Goal: Use online tool/utility: Ask a question

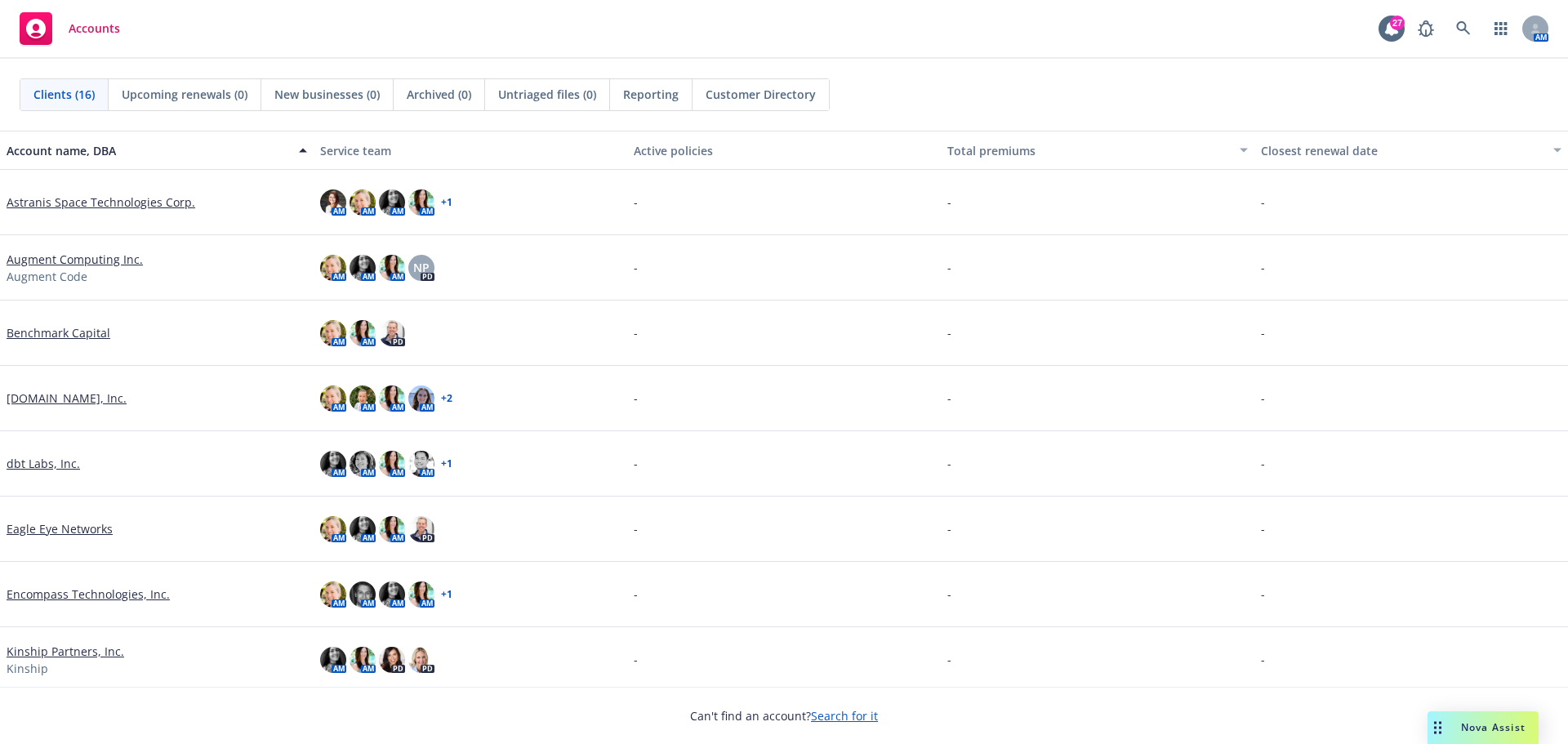
click at [1480, 728] on span "Nova Assist" at bounding box center [1493, 727] width 64 height 14
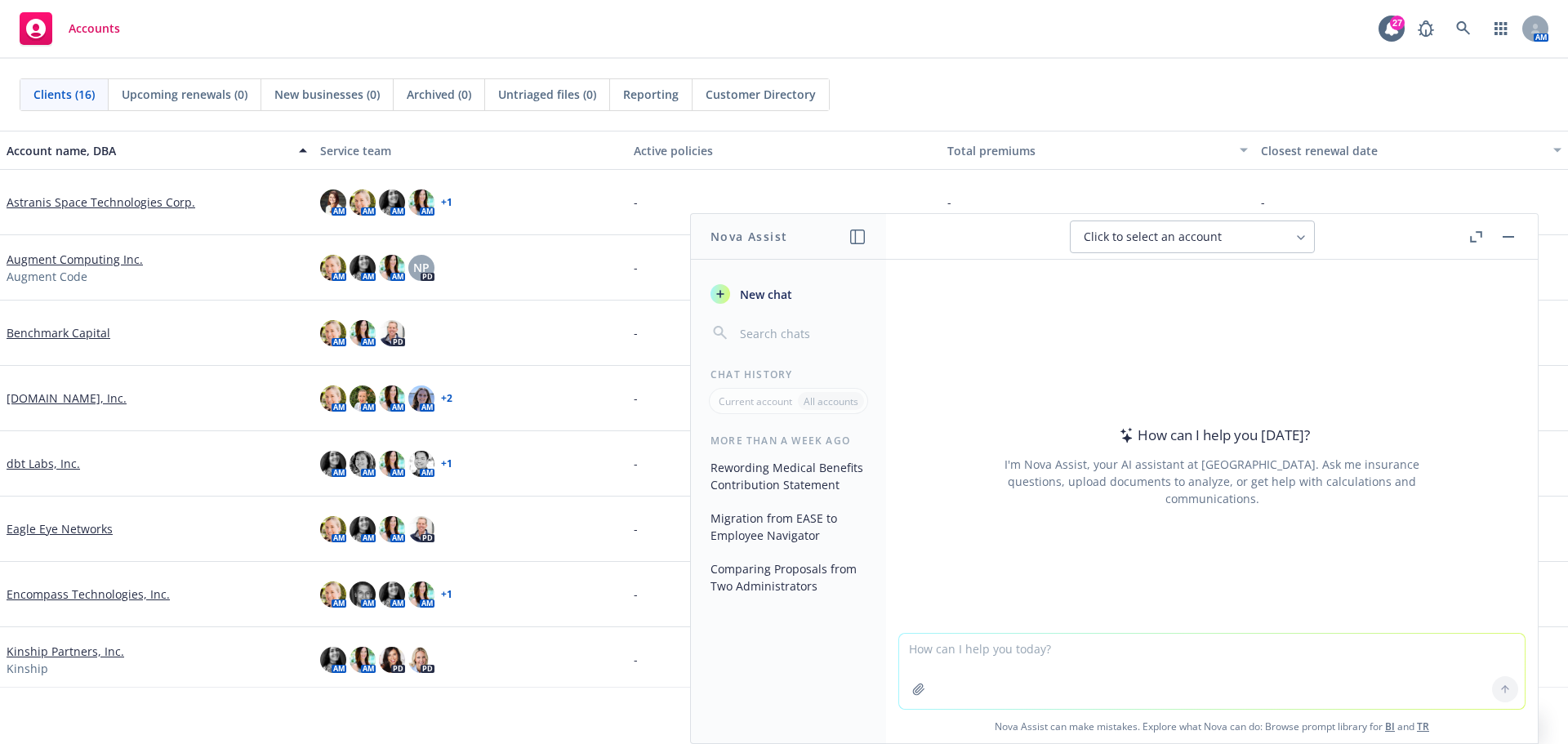
click at [988, 649] on textarea at bounding box center [1212, 671] width 626 height 75
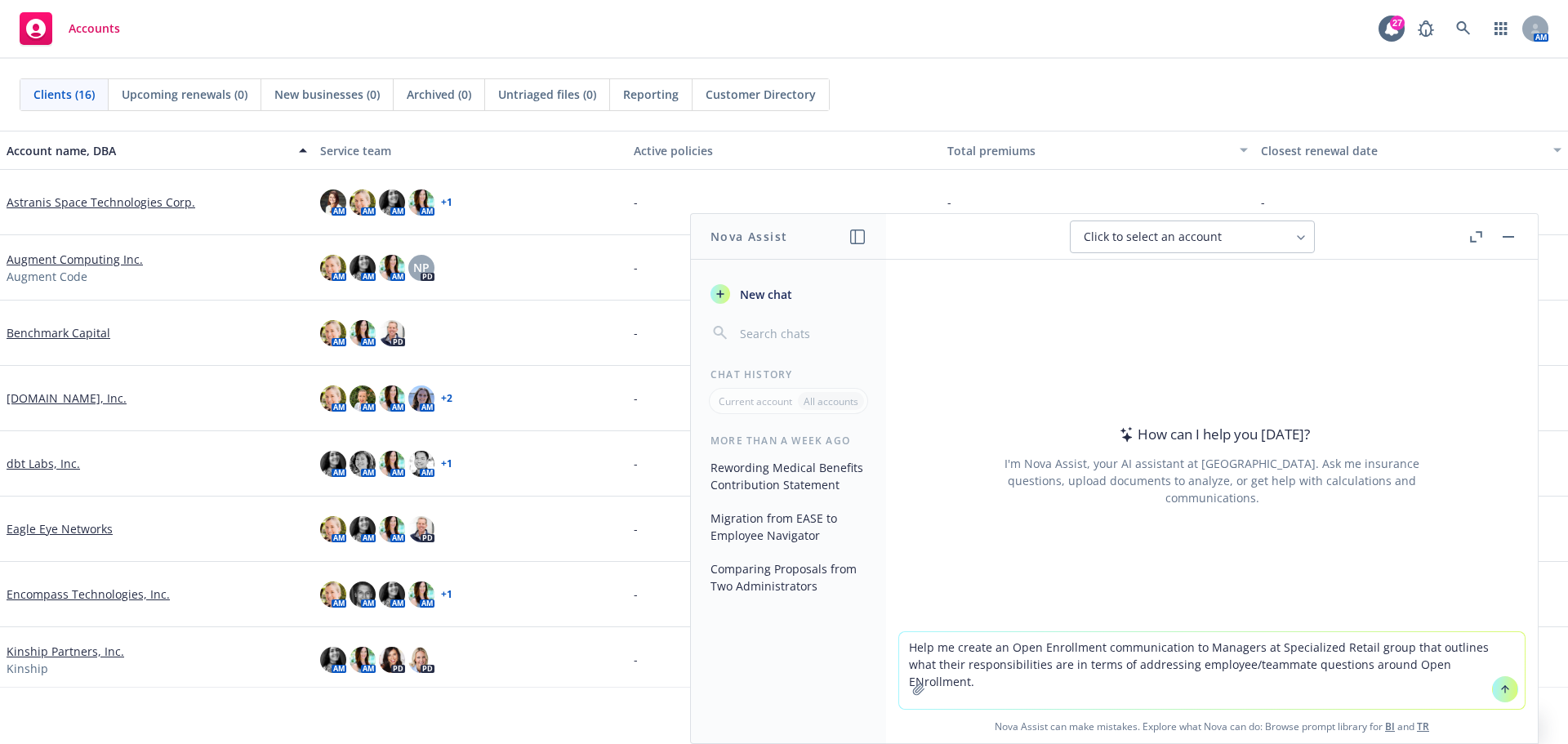
click at [1410, 664] on textarea "Help me create an Open Enrollment communication to Managers at Specialized Reta…" at bounding box center [1212, 670] width 626 height 77
click at [1469, 664] on textarea "Help me create an Open Enrollment communication to Managers at Specialized Reta…" at bounding box center [1212, 670] width 626 height 77
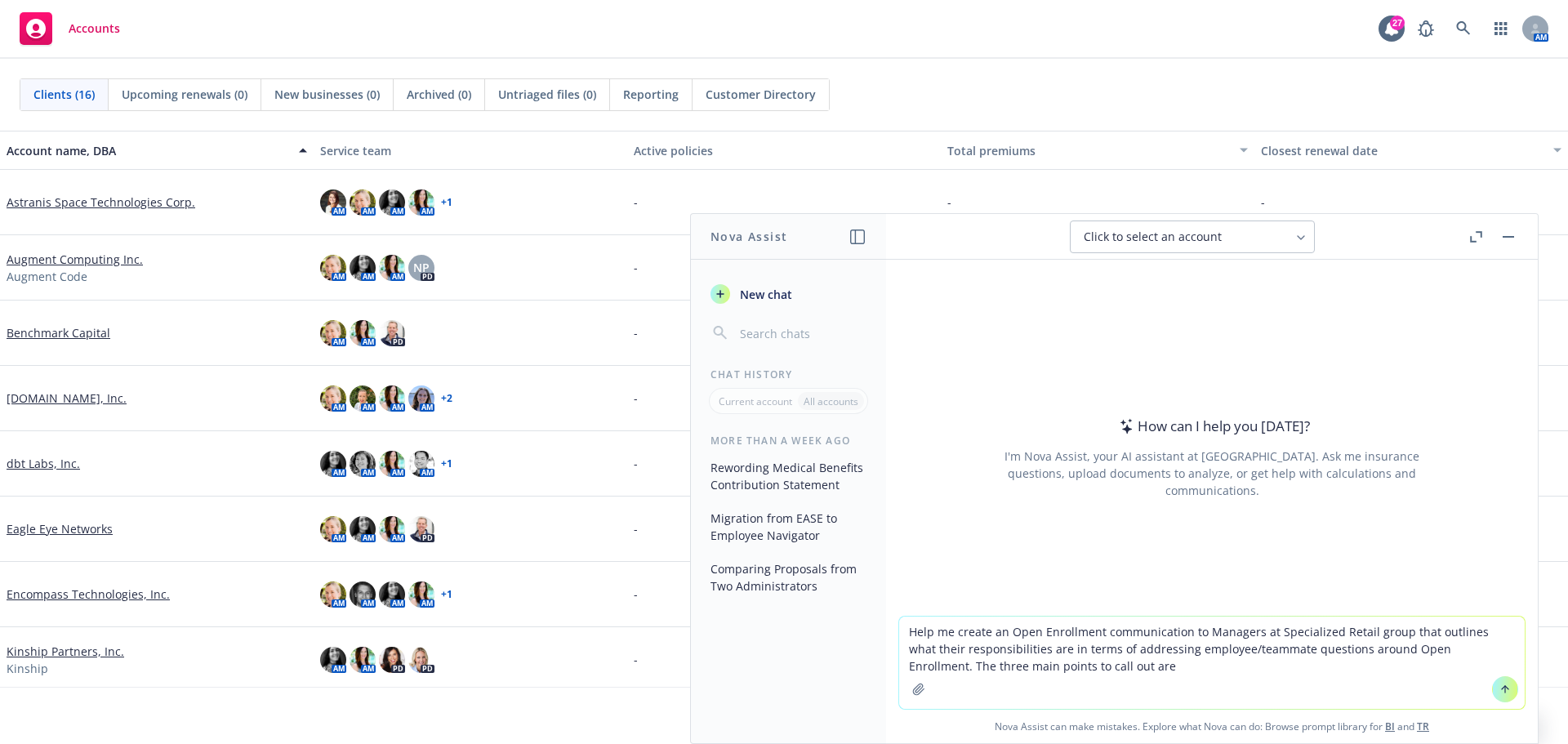
type textarea "Help me create an Open Enrollment communication to Managers at Specialized Reta…"
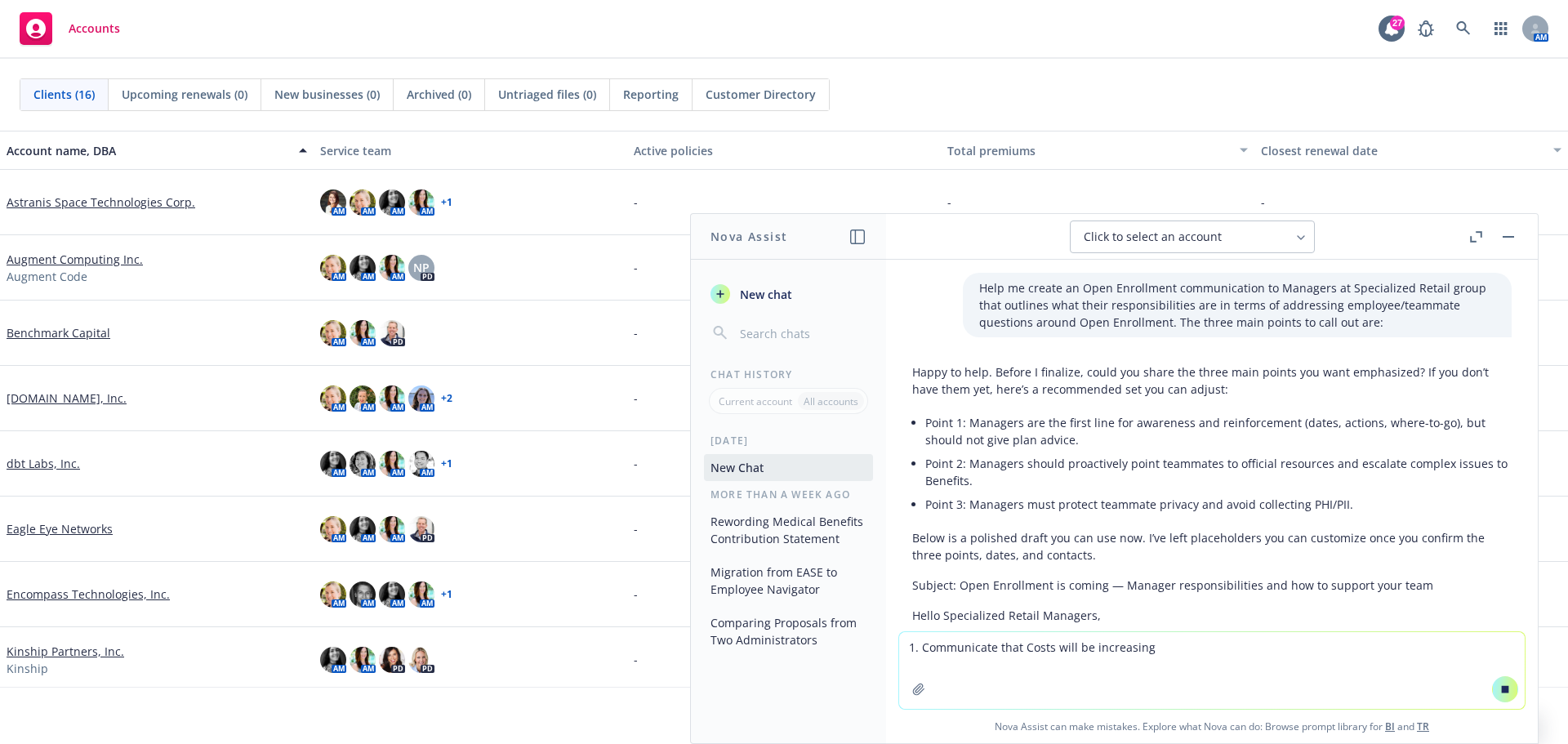
type textarea "1. Communicate that Costs will be increasing;"
click at [1231, 650] on textarea "1. Communicate that Costs will be increasing;" at bounding box center [1212, 670] width 626 height 77
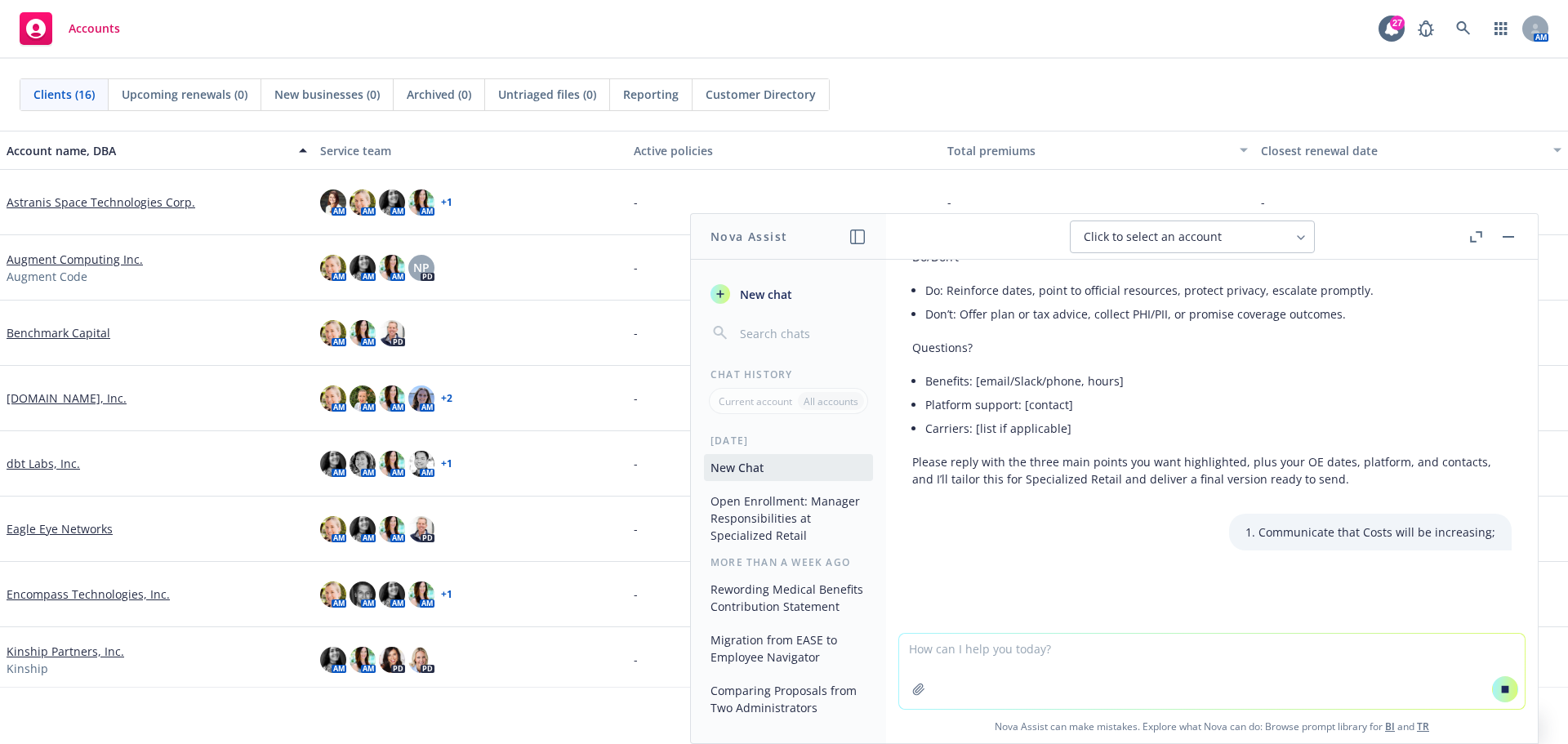
scroll to position [1649, 0]
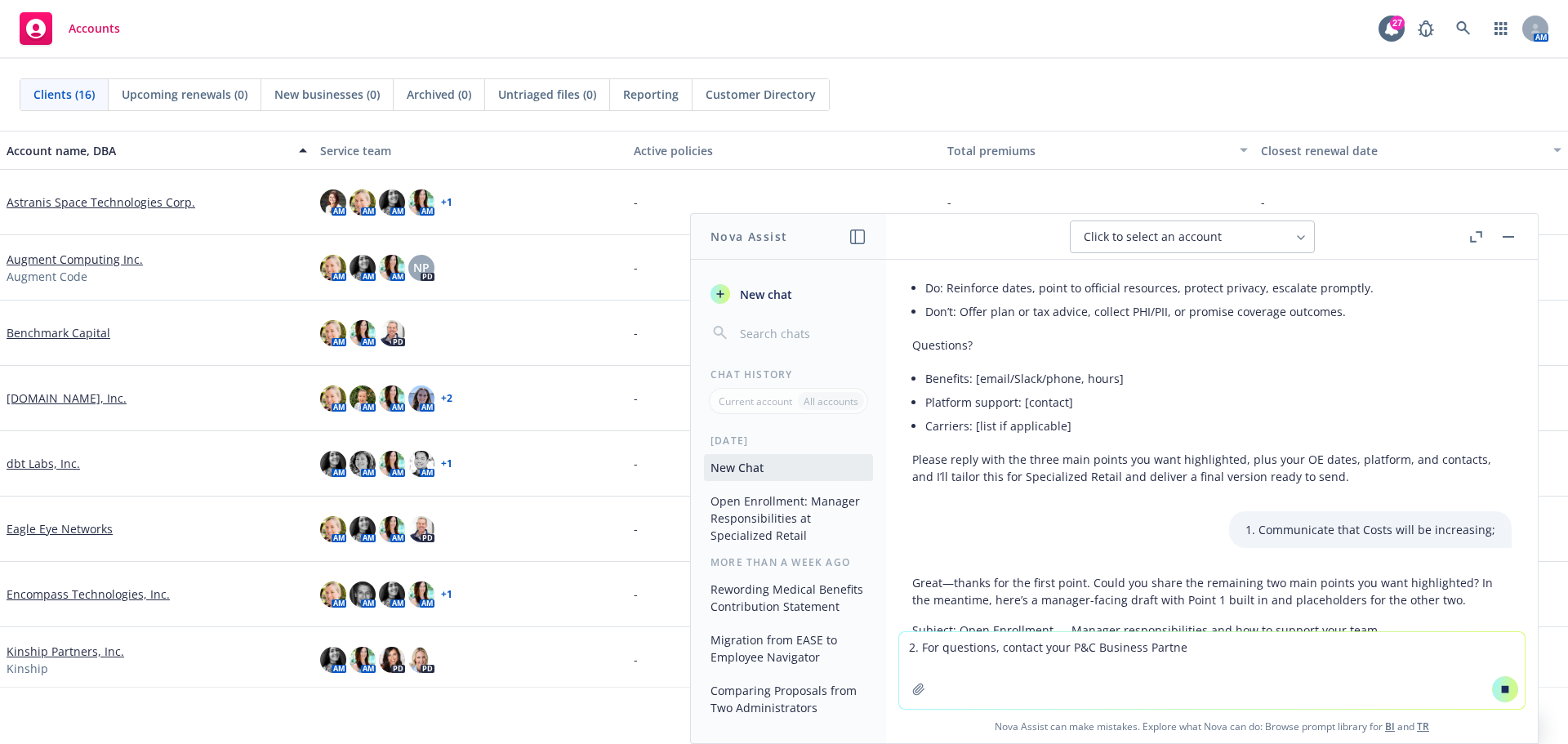
type textarea "2. For questions, contact your P&C Business Partner"
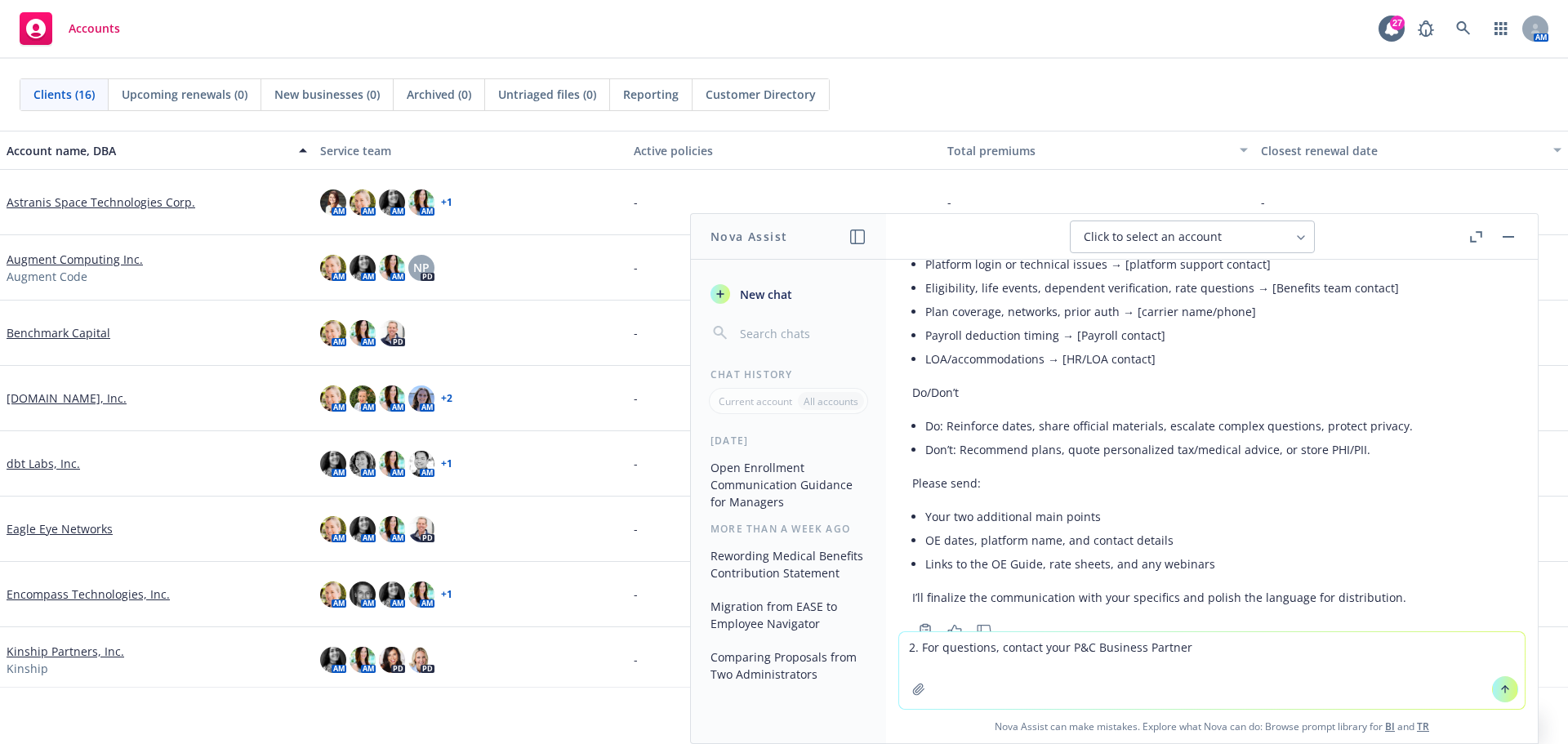
scroll to position [3095, 0]
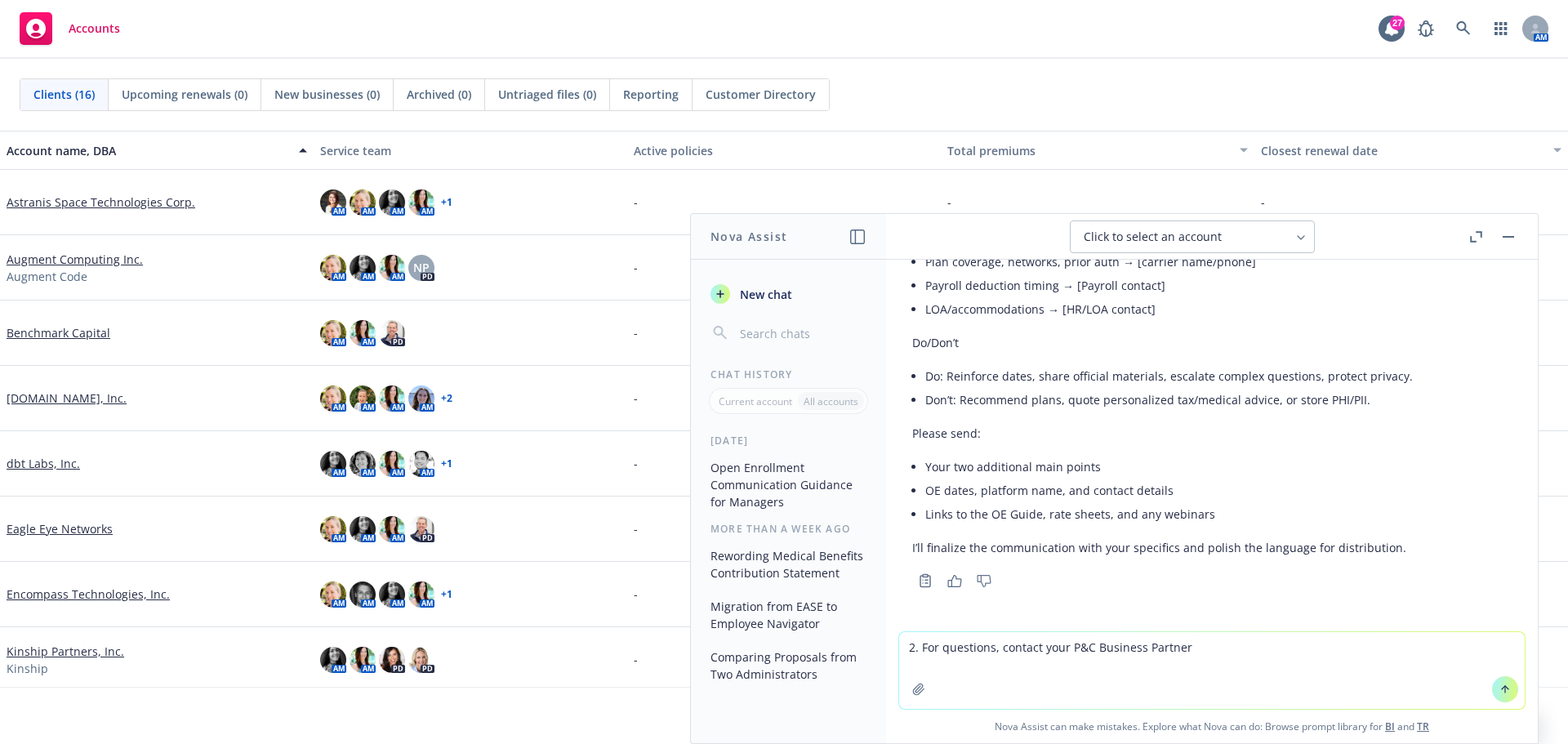
click at [1227, 644] on textarea "2. For questions, contact your P&C Business Partner" at bounding box center [1212, 670] width 626 height 77
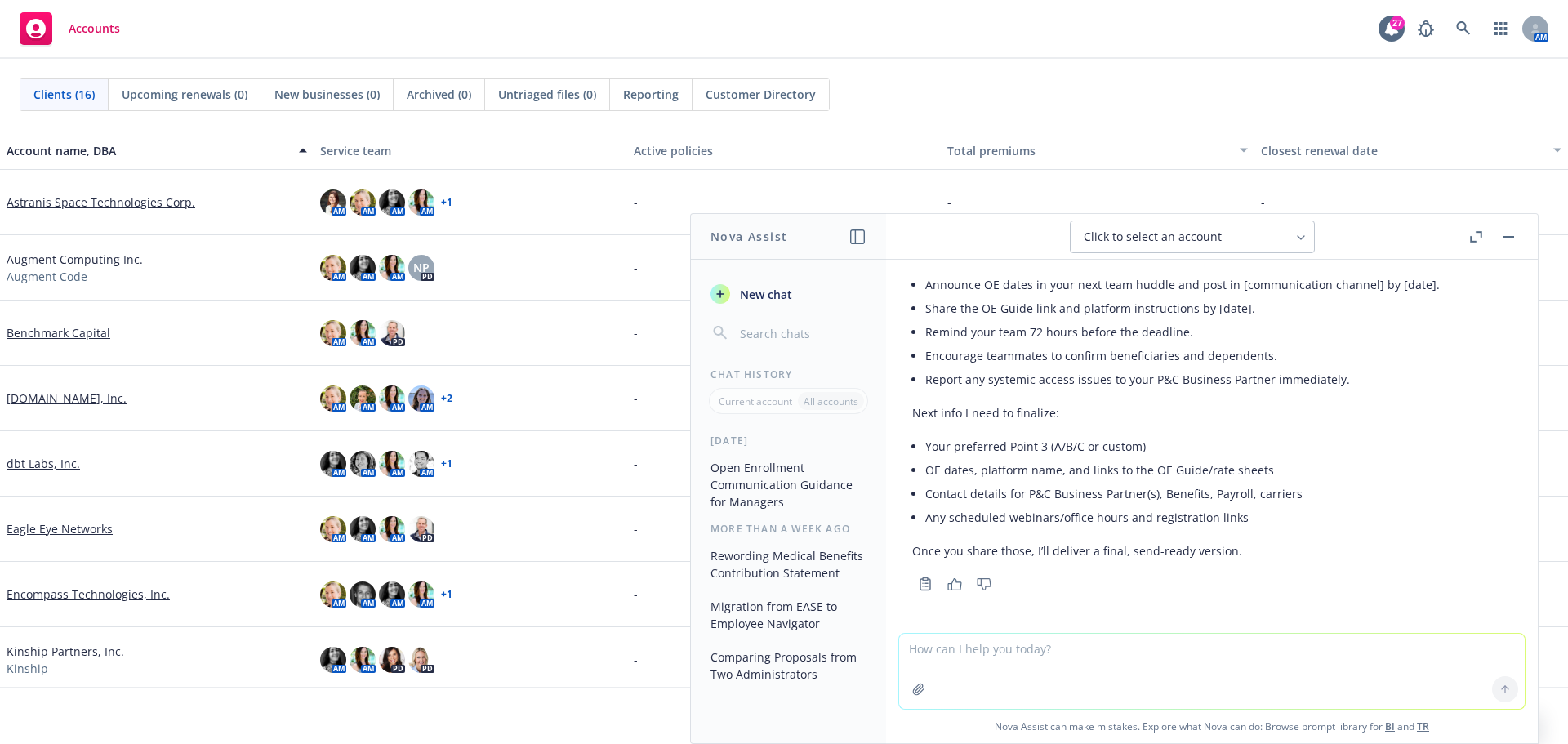
scroll to position [5007, 0]
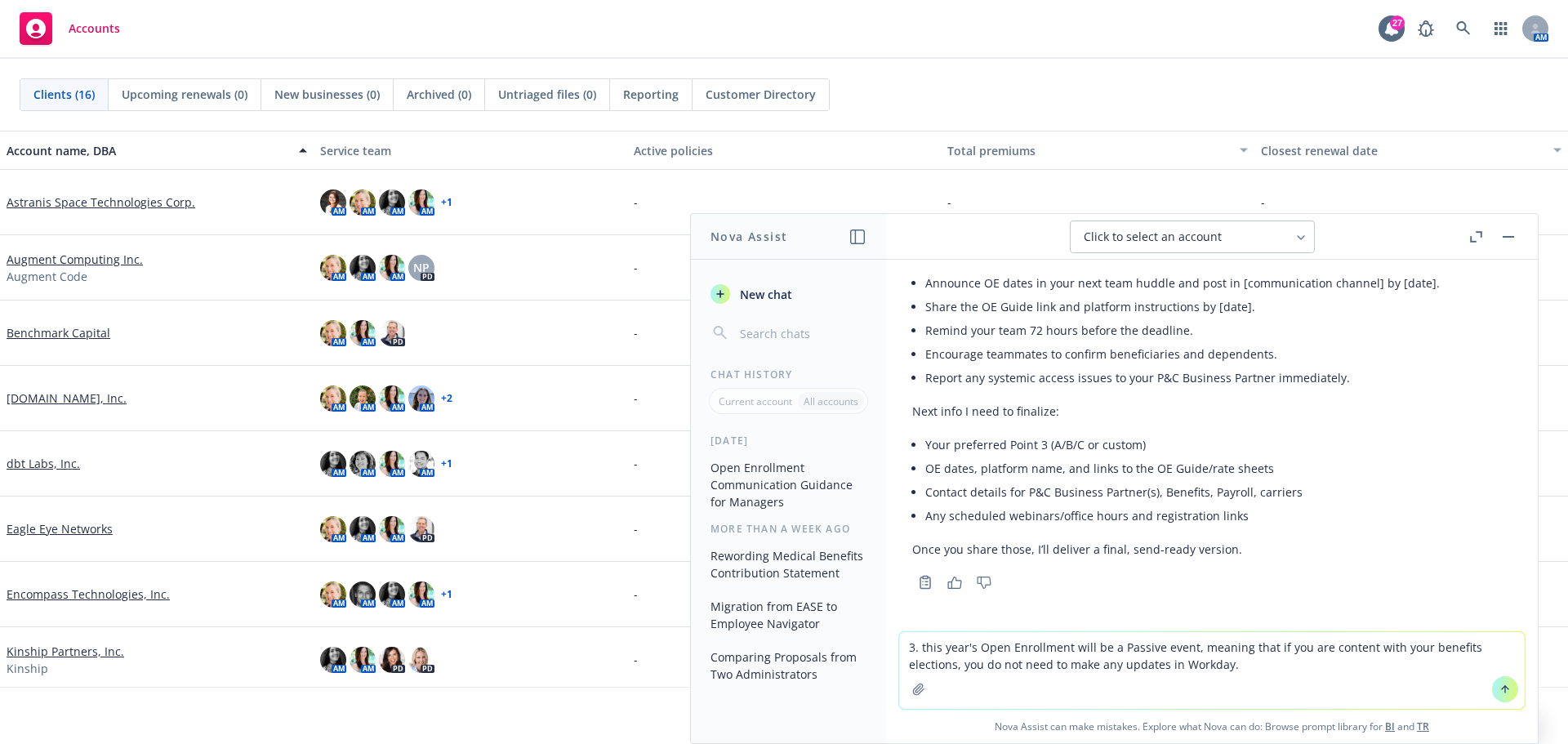
click at [1281, 649] on textarea "3. this year's Open Enrollment will be a Passive event, meaning that if you are…" at bounding box center [1212, 670] width 626 height 77
click at [1437, 645] on textarea "3. this year's Open Enrollment will be a Passive event, meaning that if teammat…" at bounding box center [1212, 670] width 626 height 77
click at [967, 664] on textarea "3. this year's Open Enrollment will be a Passive event, meaning that if teammat…" at bounding box center [1212, 670] width 626 height 77
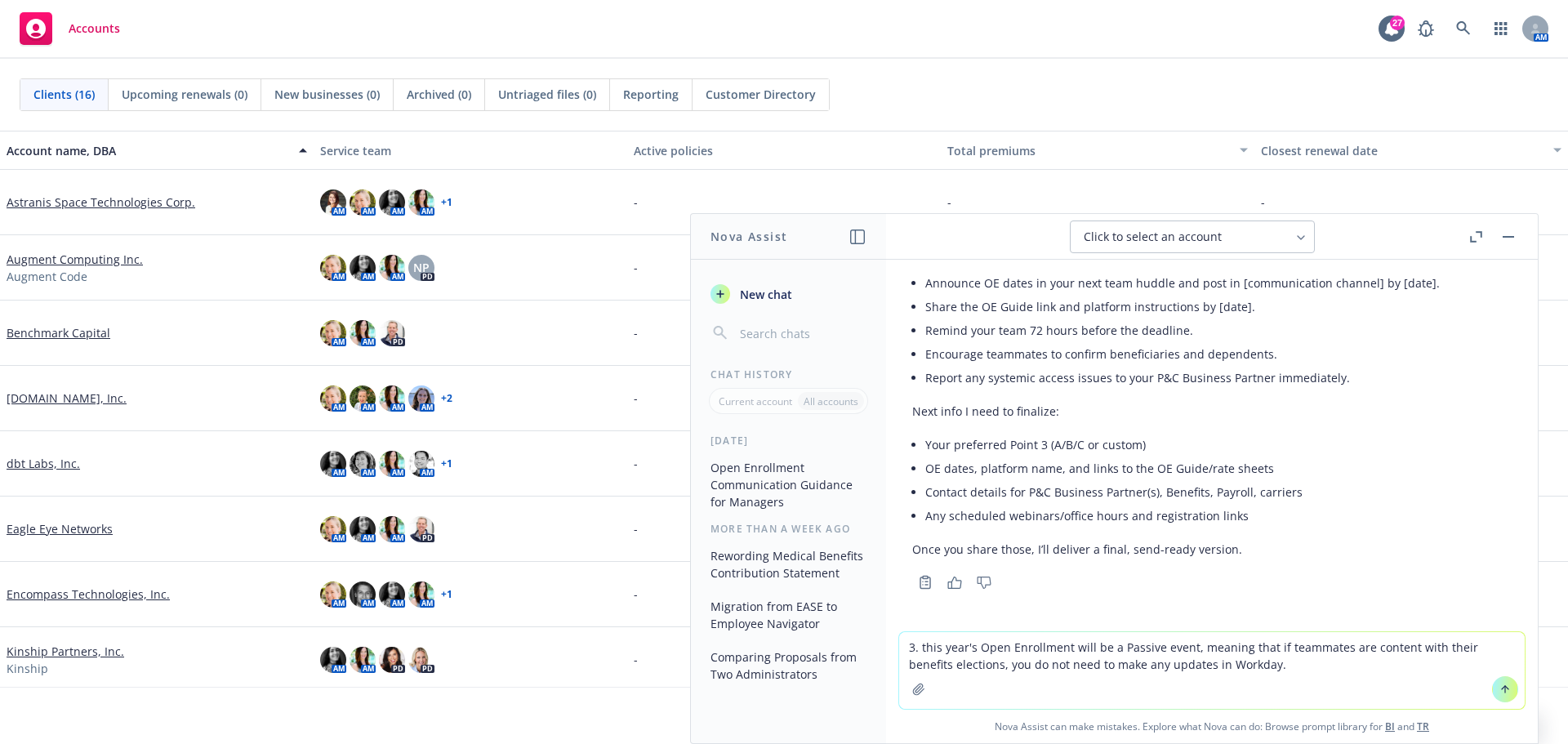
drag, startPoint x: 967, startPoint y: 664, endPoint x: 977, endPoint y: 664, distance: 10.0
click at [968, 664] on textarea "3. this year's Open Enrollment will be a Passive event, meaning that if teammat…" at bounding box center [1212, 670] width 626 height 77
drag, startPoint x: 1065, startPoint y: 664, endPoint x: 1164, endPoint y: 667, distance: 99.0
click at [1164, 667] on textarea "3. this year's Open Enrollment will be a Passive event, meaning that if teammat…" at bounding box center [1212, 670] width 626 height 77
click at [1255, 663] on textarea "3. this year's Open Enrollment will be a Passive event, meaning that if teammat…" at bounding box center [1212, 670] width 626 height 77
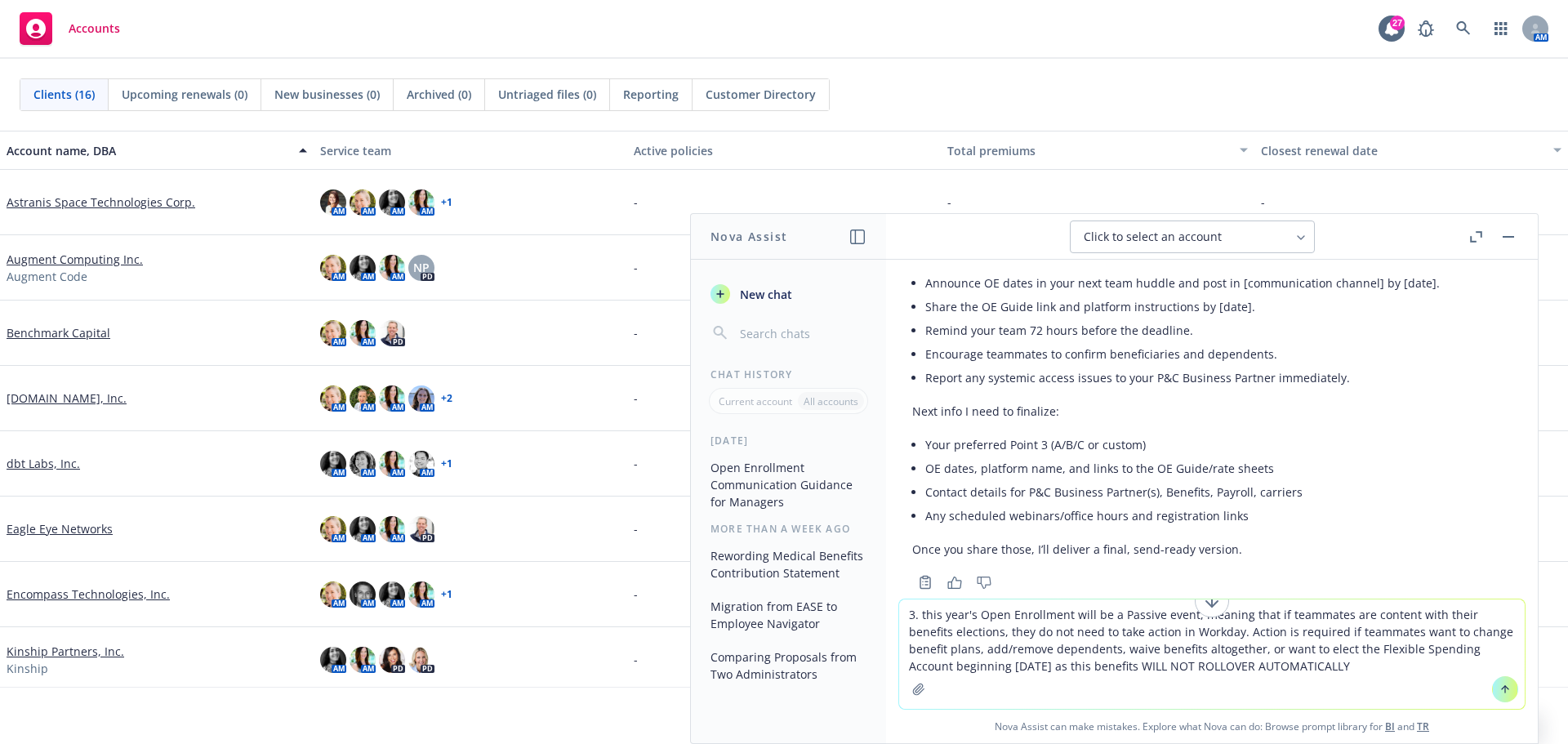
type textarea "3. this year's Open Enrollment will be a Passive event, meaning that if teammat…"
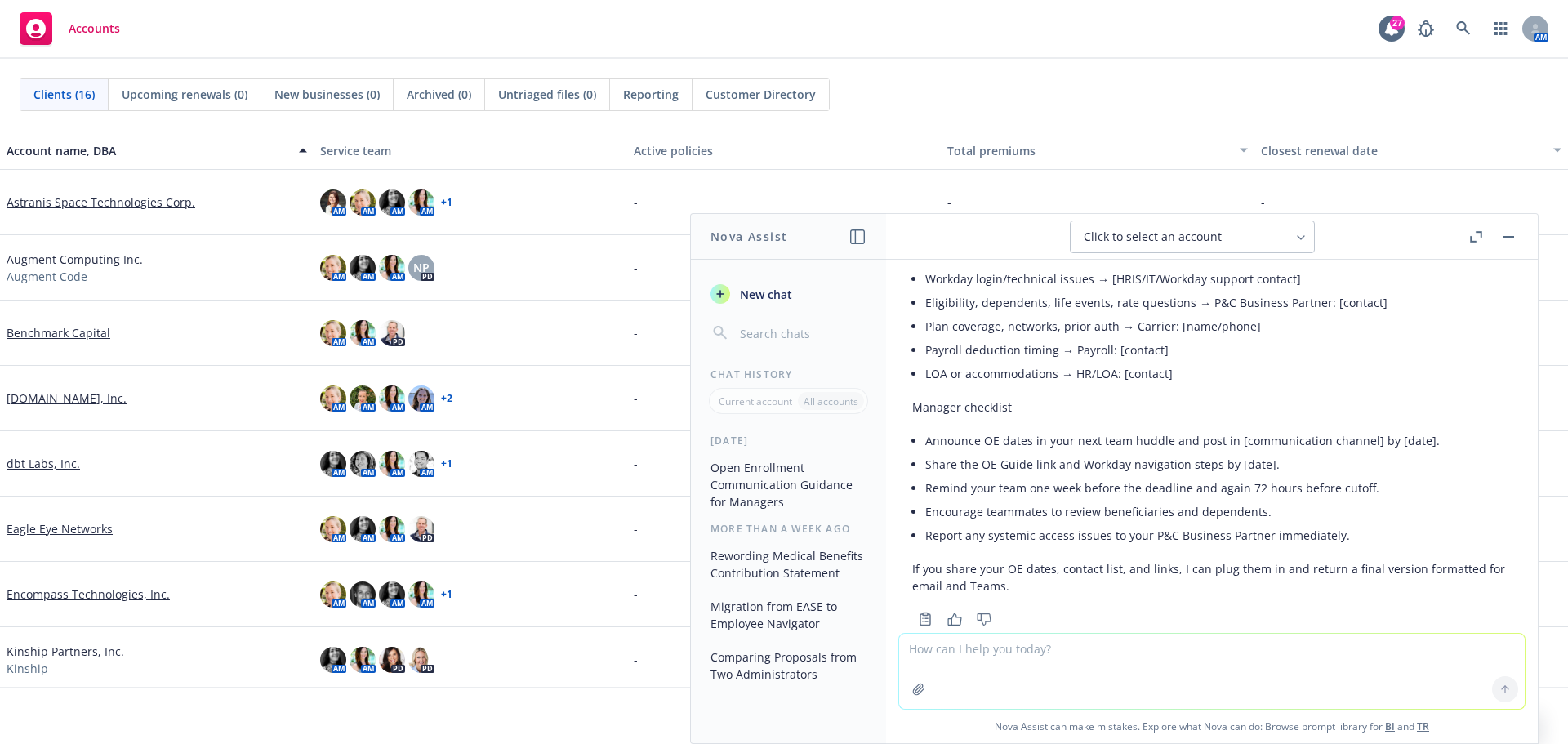
scroll to position [6954, 0]
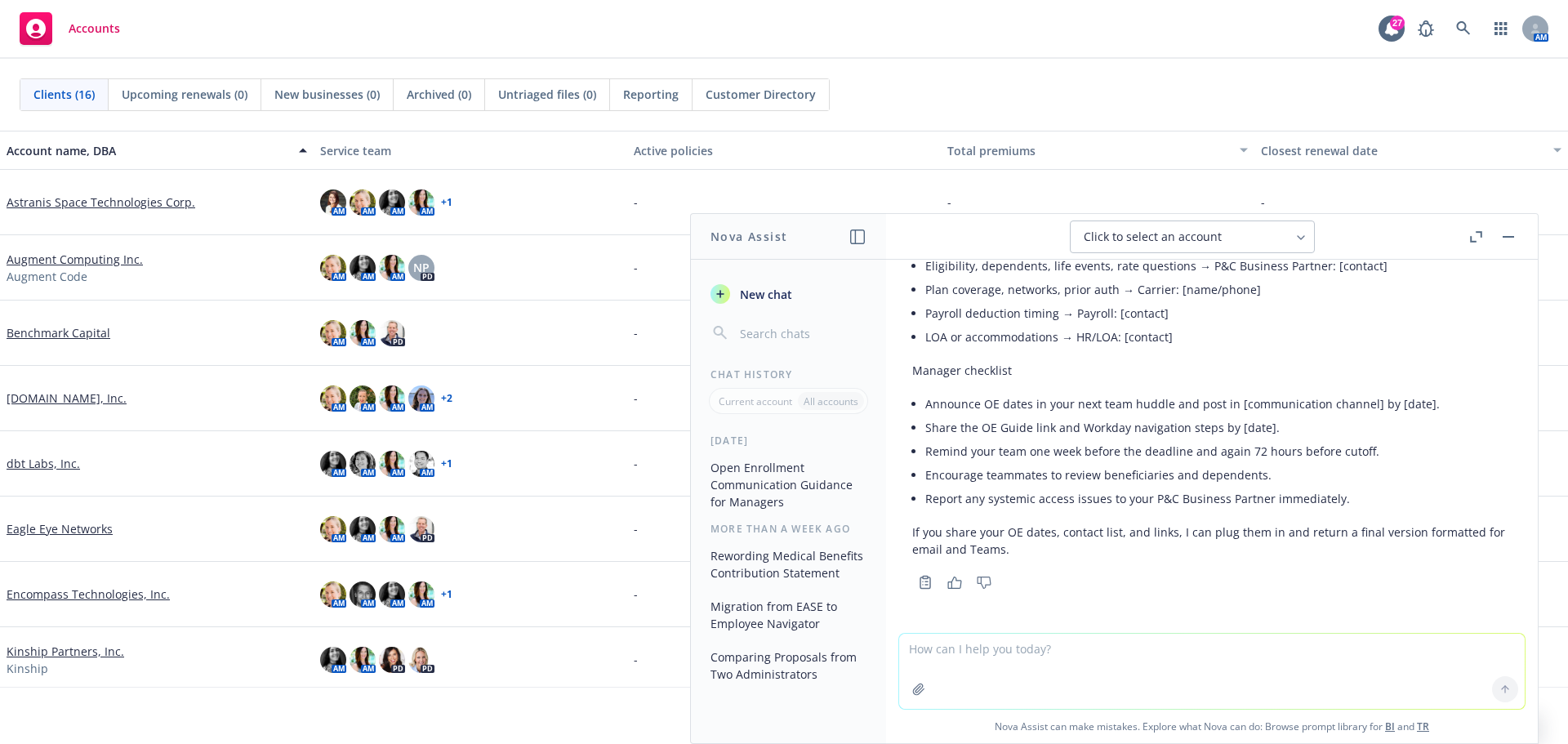
click at [1466, 236] on button "button" at bounding box center [1476, 236] width 19 height 19
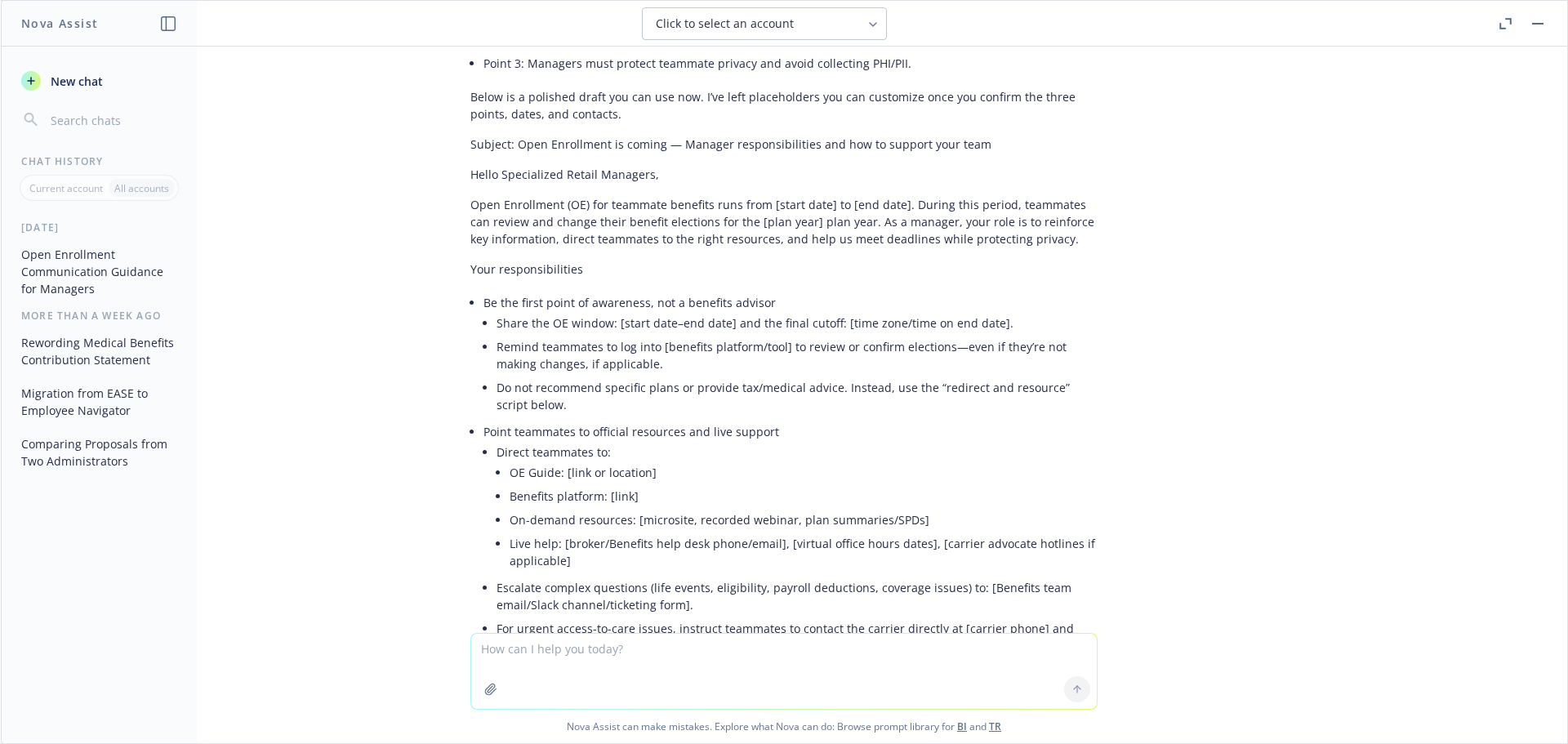
scroll to position [245, 0]
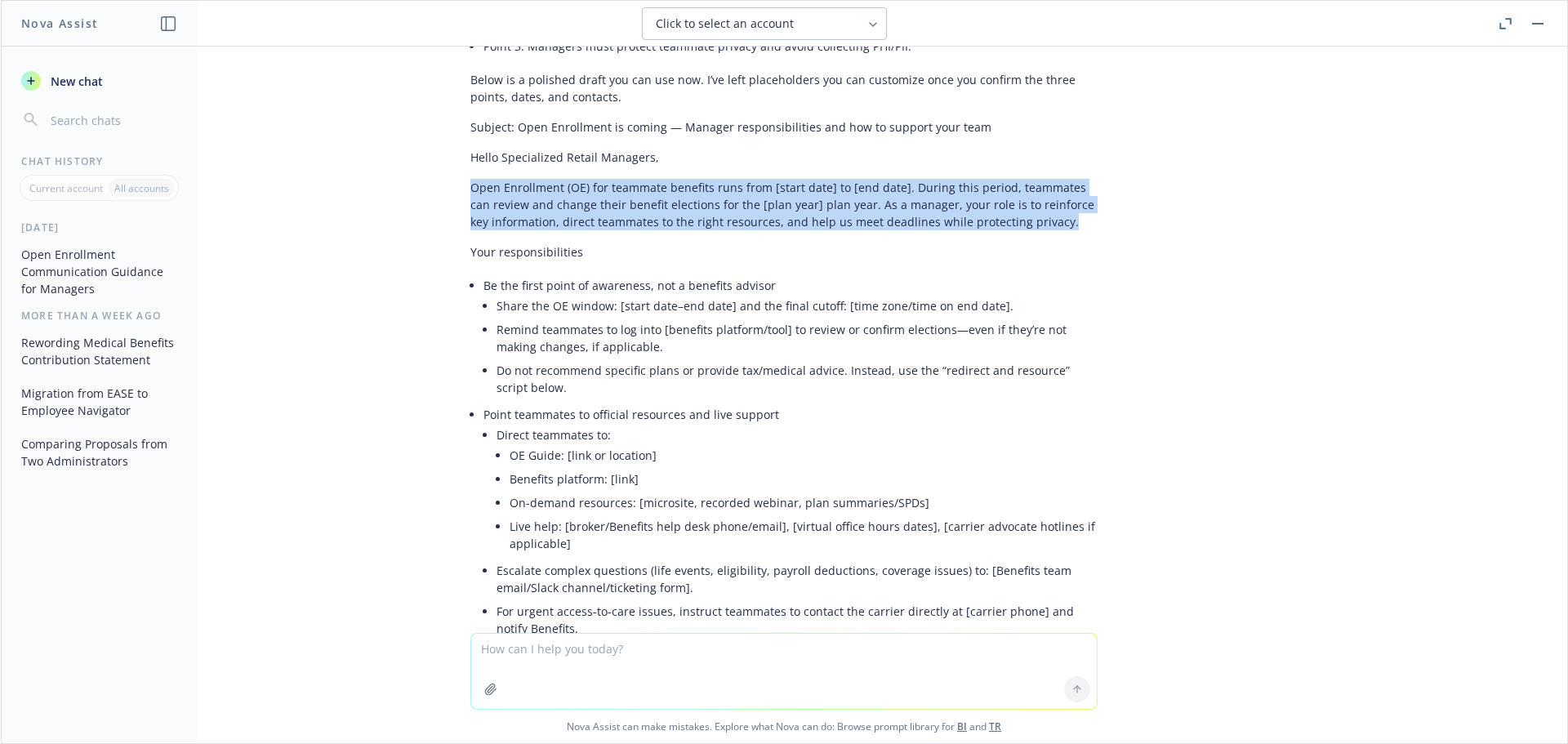
drag, startPoint x: 459, startPoint y: 192, endPoint x: 1043, endPoint y: 226, distance: 585.0
click at [1043, 226] on p "Open Enrollment (OE) for teammate benefits runs from [start date] to [end date]…" at bounding box center [784, 204] width 627 height 52
copy p "Open Enrollment (OE) for teammate benefits runs from [start date] to [end date]…"
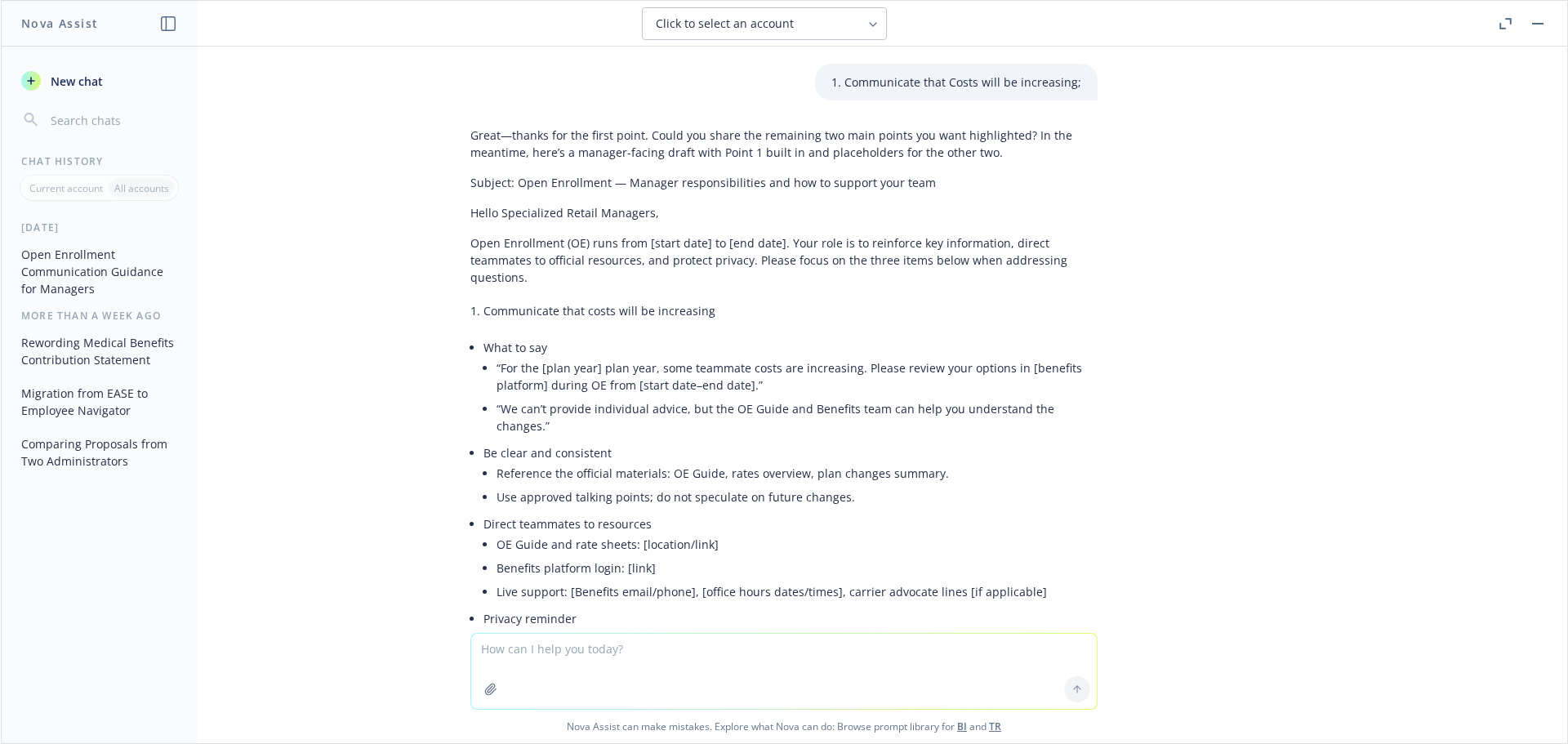
scroll to position [1960, 0]
